Goal: Information Seeking & Learning: Learn about a topic

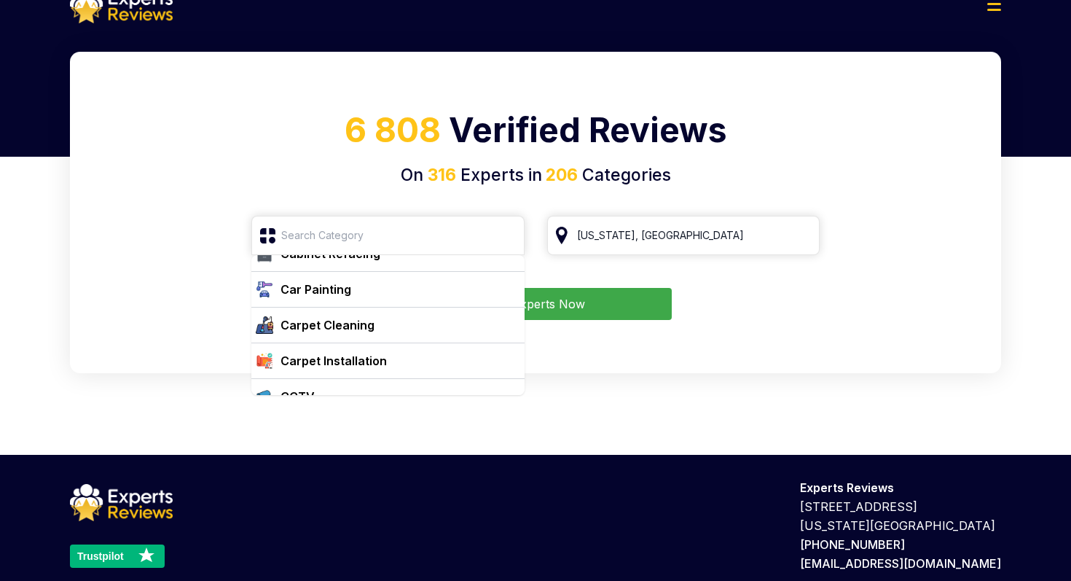
scroll to position [697, 0]
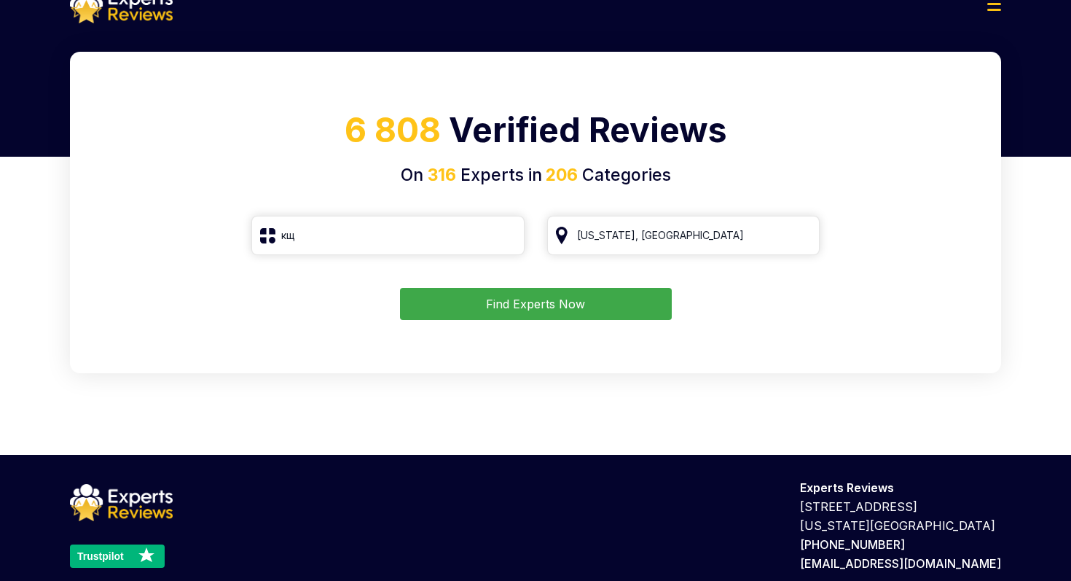
type input "к"
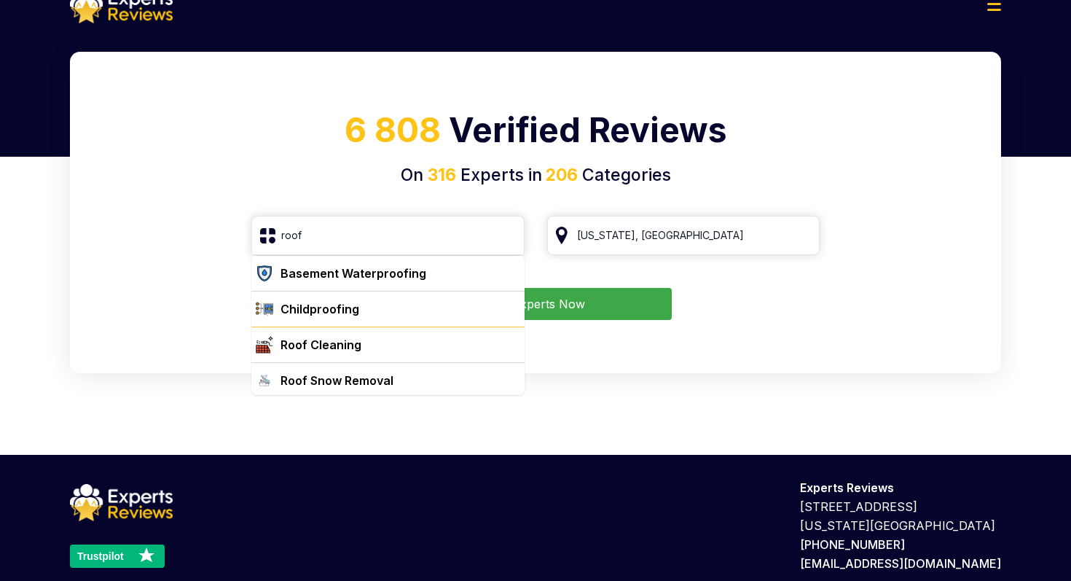
type input "roof"
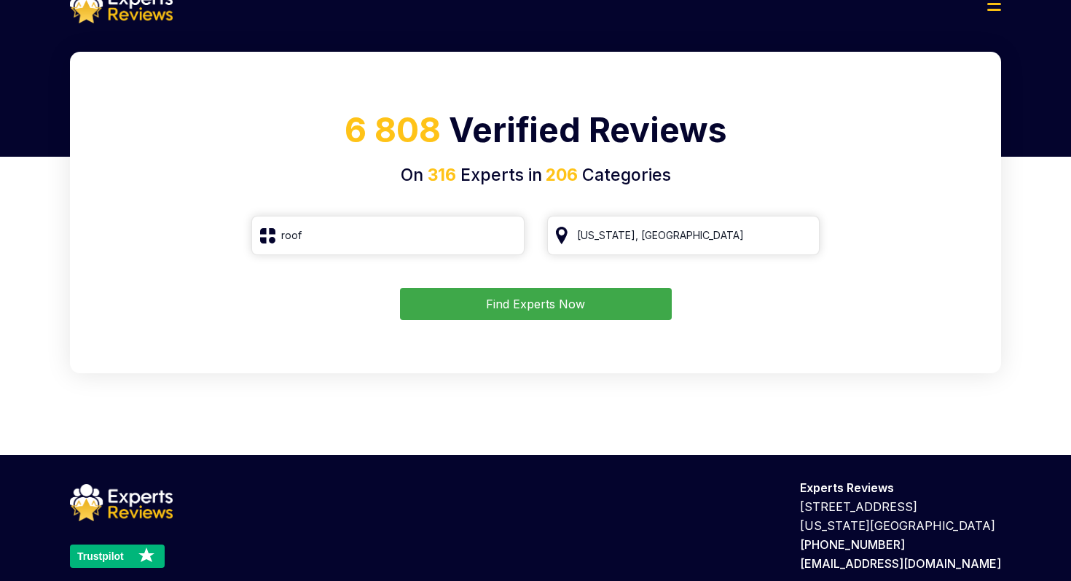
click at [584, 301] on button "Find Experts Now" at bounding box center [536, 304] width 272 height 32
click at [519, 307] on button "Find Experts Now" at bounding box center [536, 304] width 272 height 32
click at [544, 311] on button "Find Experts Now" at bounding box center [536, 304] width 272 height 32
click at [314, 233] on input "roof" at bounding box center [387, 235] width 273 height 39
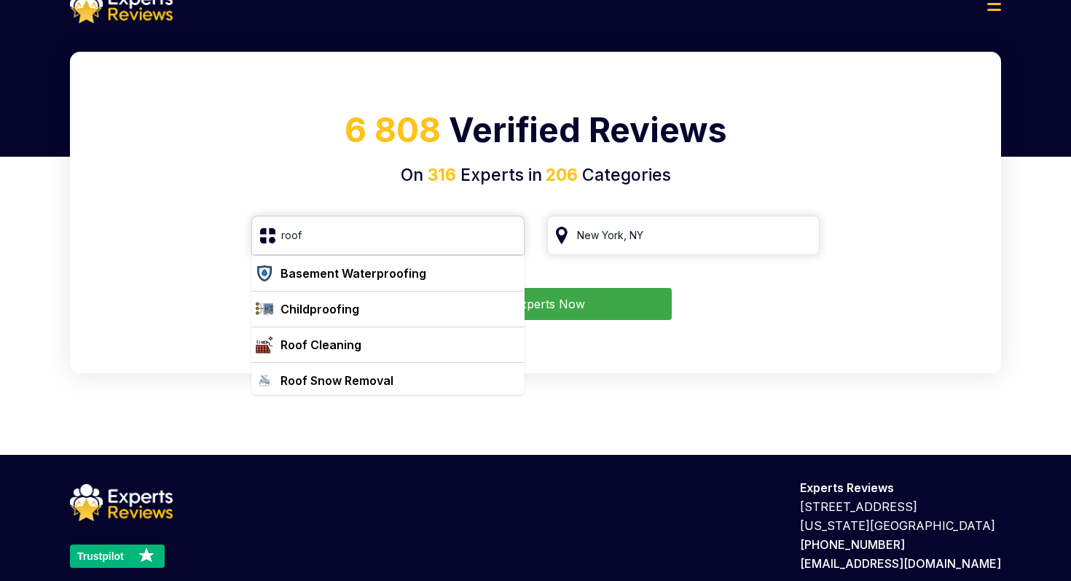
click at [271, 229] on input "roof" at bounding box center [387, 235] width 273 height 39
click at [327, 227] on input "roof" at bounding box center [387, 235] width 273 height 39
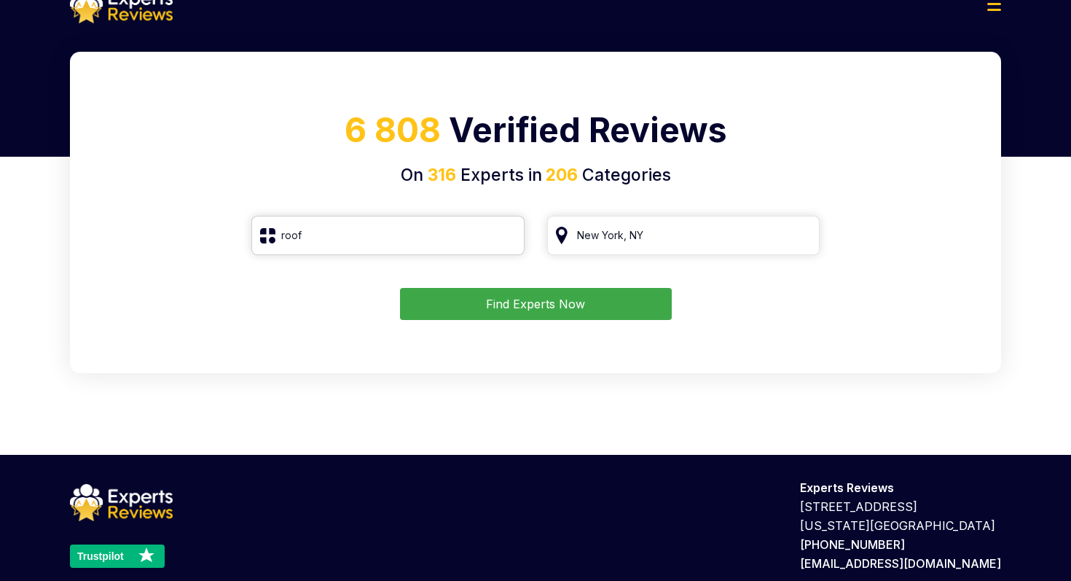
click at [327, 244] on input "roof" at bounding box center [387, 235] width 273 height 39
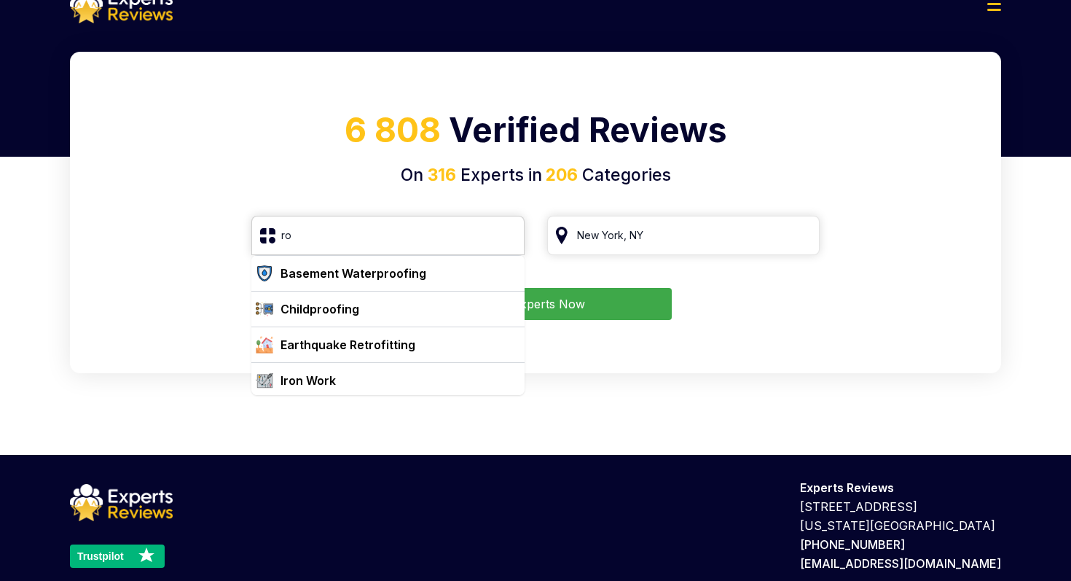
type input "r"
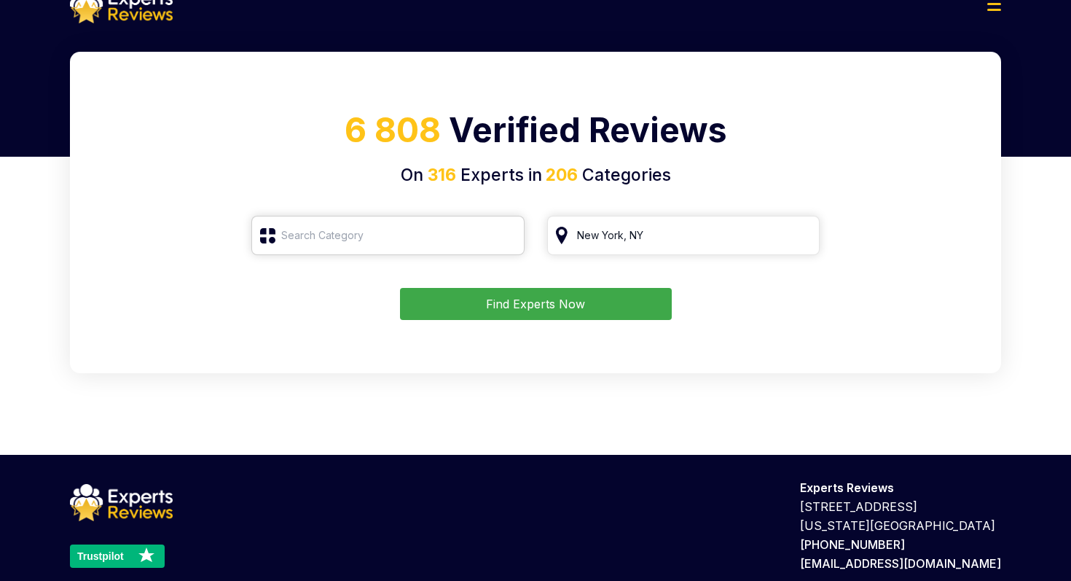
click at [349, 242] on input "search" at bounding box center [387, 235] width 273 height 39
click at [270, 237] on input "search" at bounding box center [387, 235] width 273 height 39
click at [289, 237] on input "search" at bounding box center [387, 235] width 273 height 39
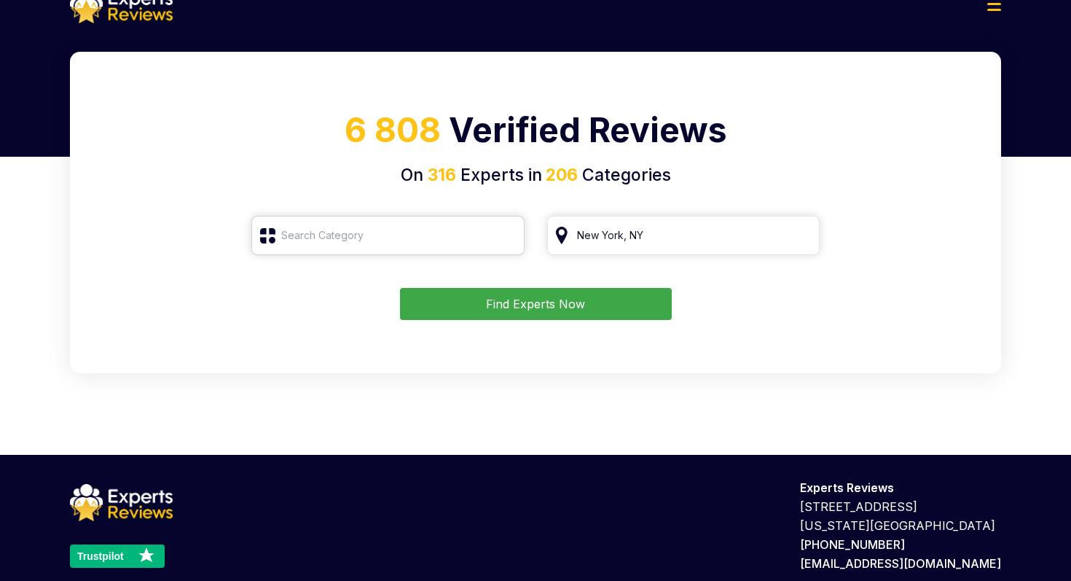
click at [375, 224] on input "search" at bounding box center [387, 235] width 273 height 39
click at [311, 322] on div "6 808 Verified Reviews On 316 Experts in 206 Categories Find Experts Now" at bounding box center [536, 212] width 932 height 321
click at [348, 226] on input "search" at bounding box center [387, 235] width 273 height 39
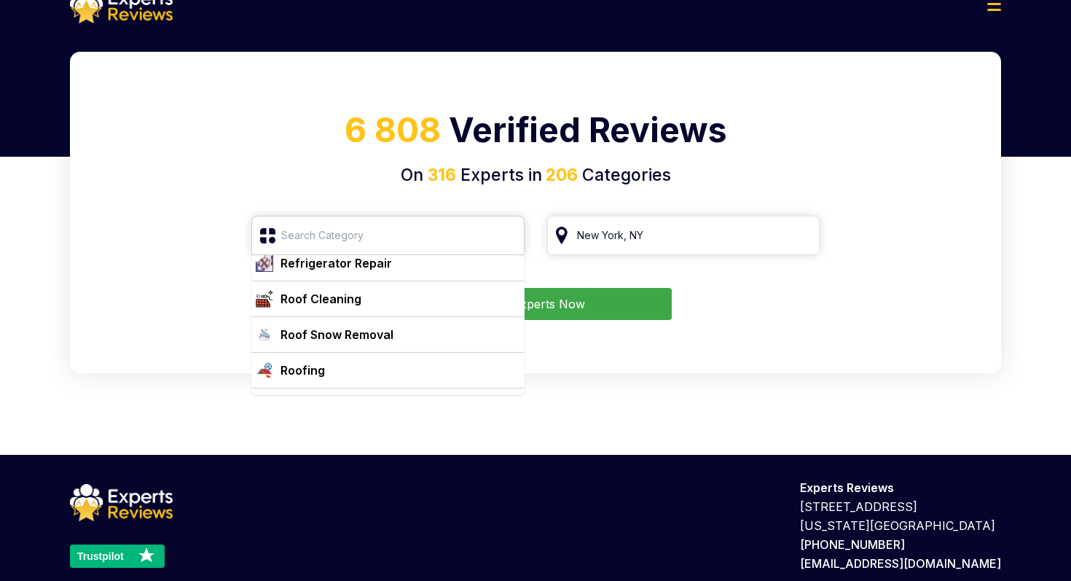
scroll to position [5408, 0]
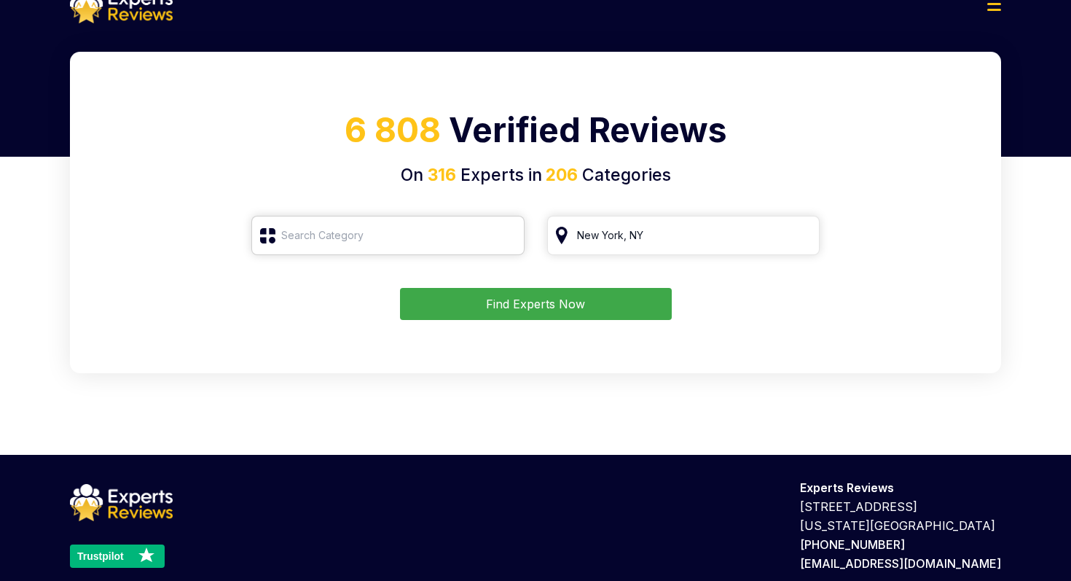
click at [271, 236] on input "search" at bounding box center [387, 235] width 273 height 39
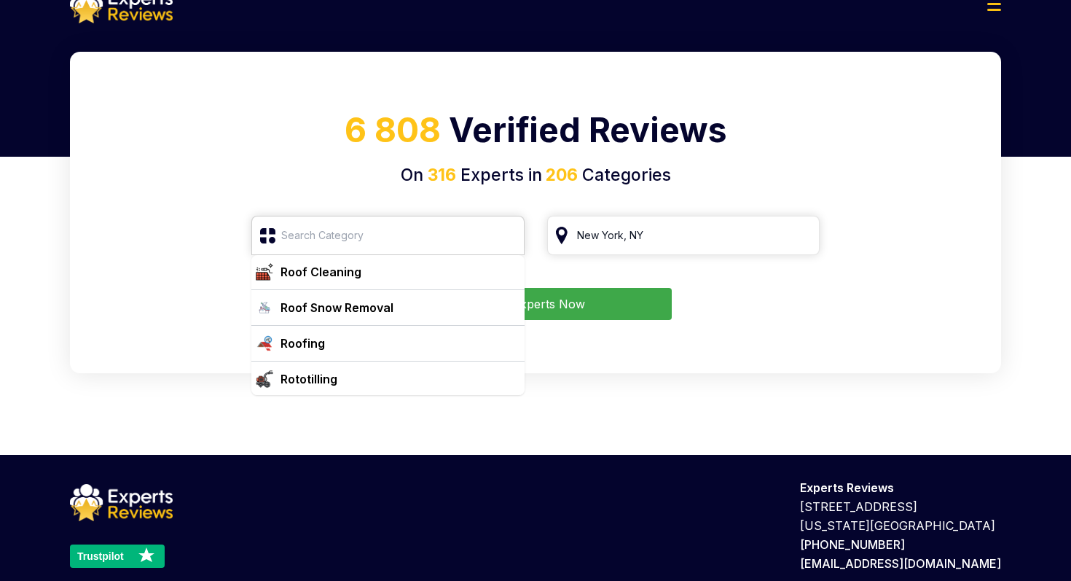
scroll to position [5435, 0]
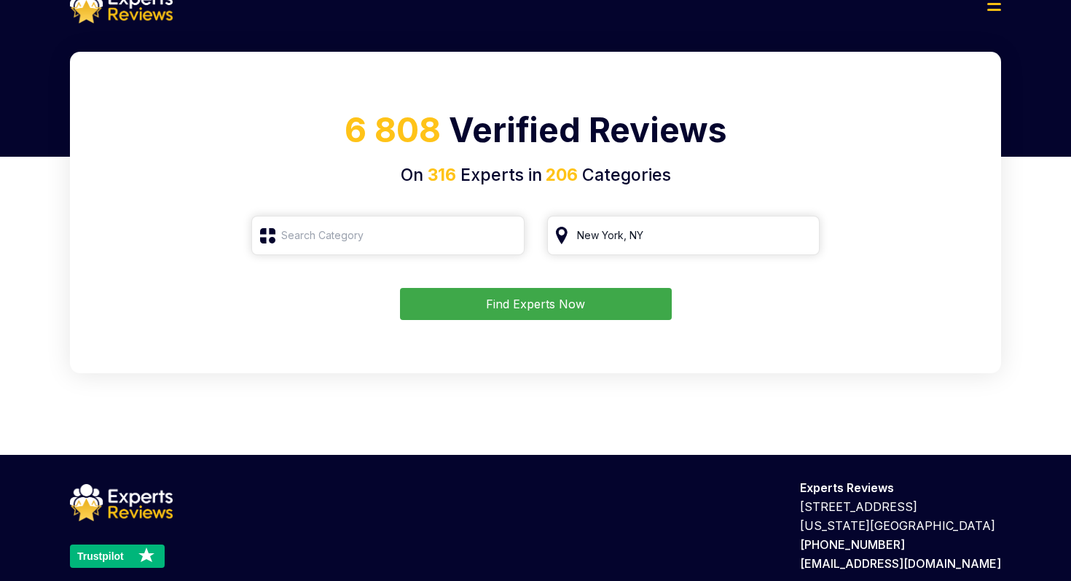
click at [499, 295] on button "Find Experts Now" at bounding box center [536, 304] width 272 height 32
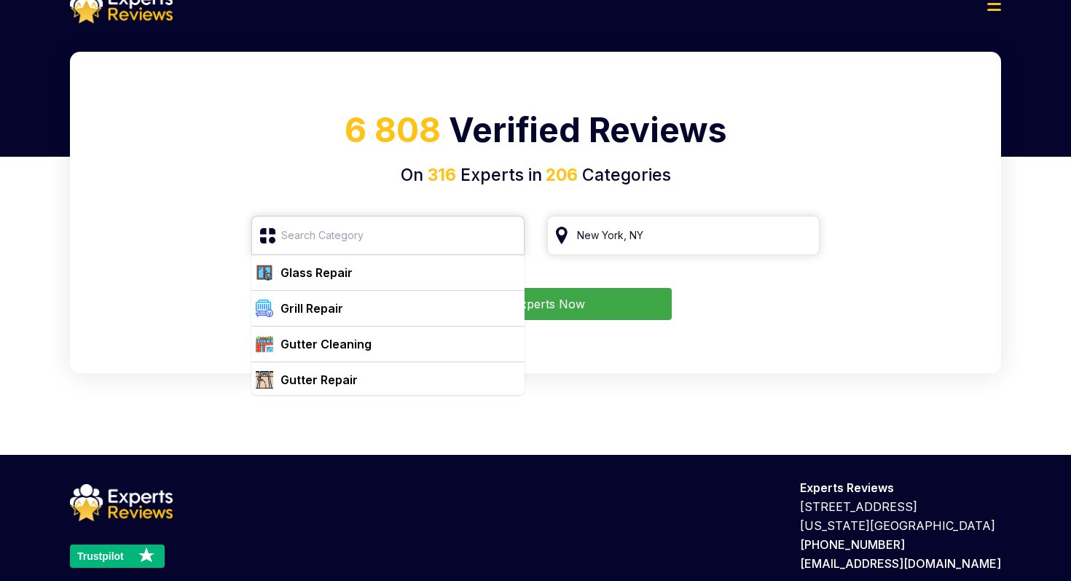
scroll to position [3179, 0]
